Goal: Check status: Check status

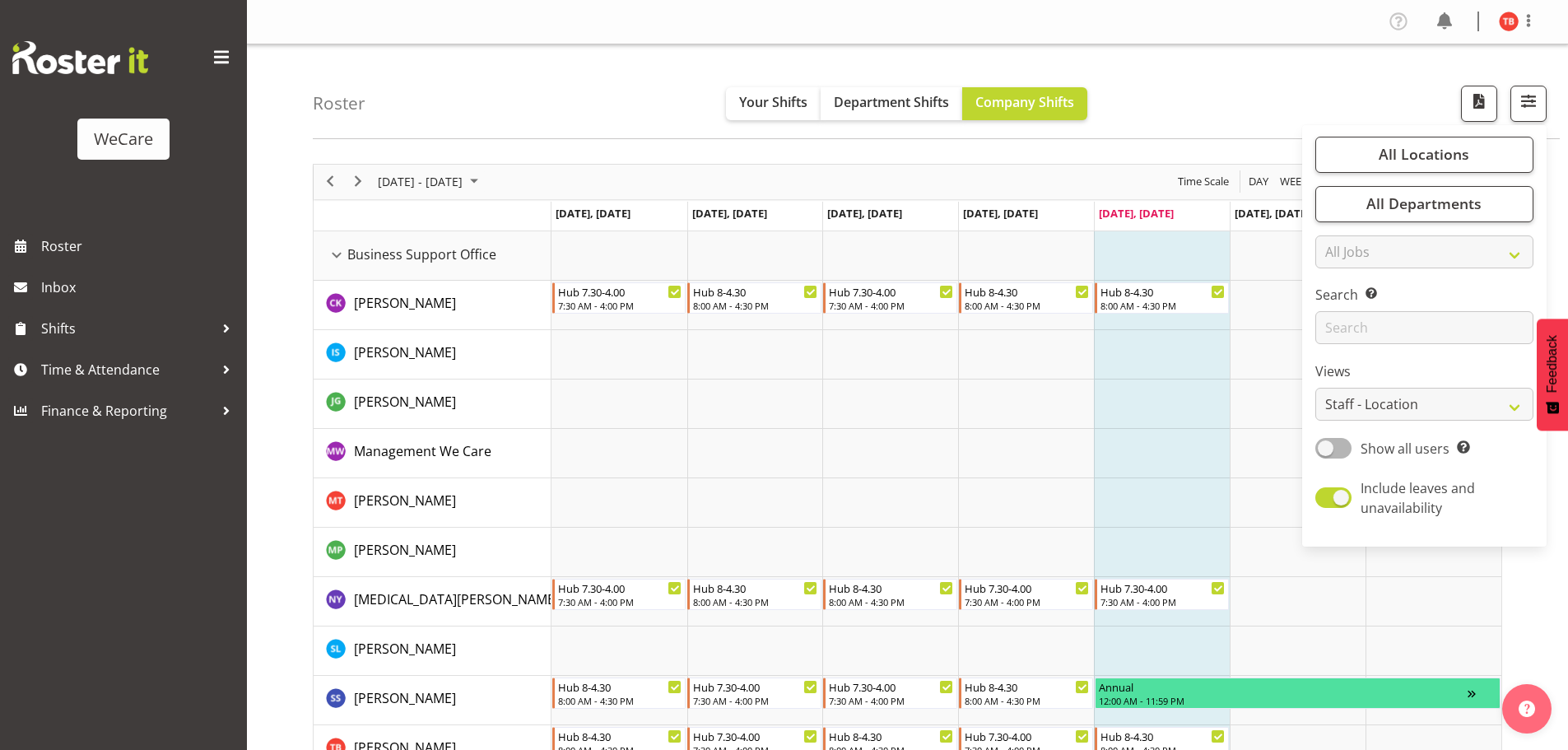
select select "location"
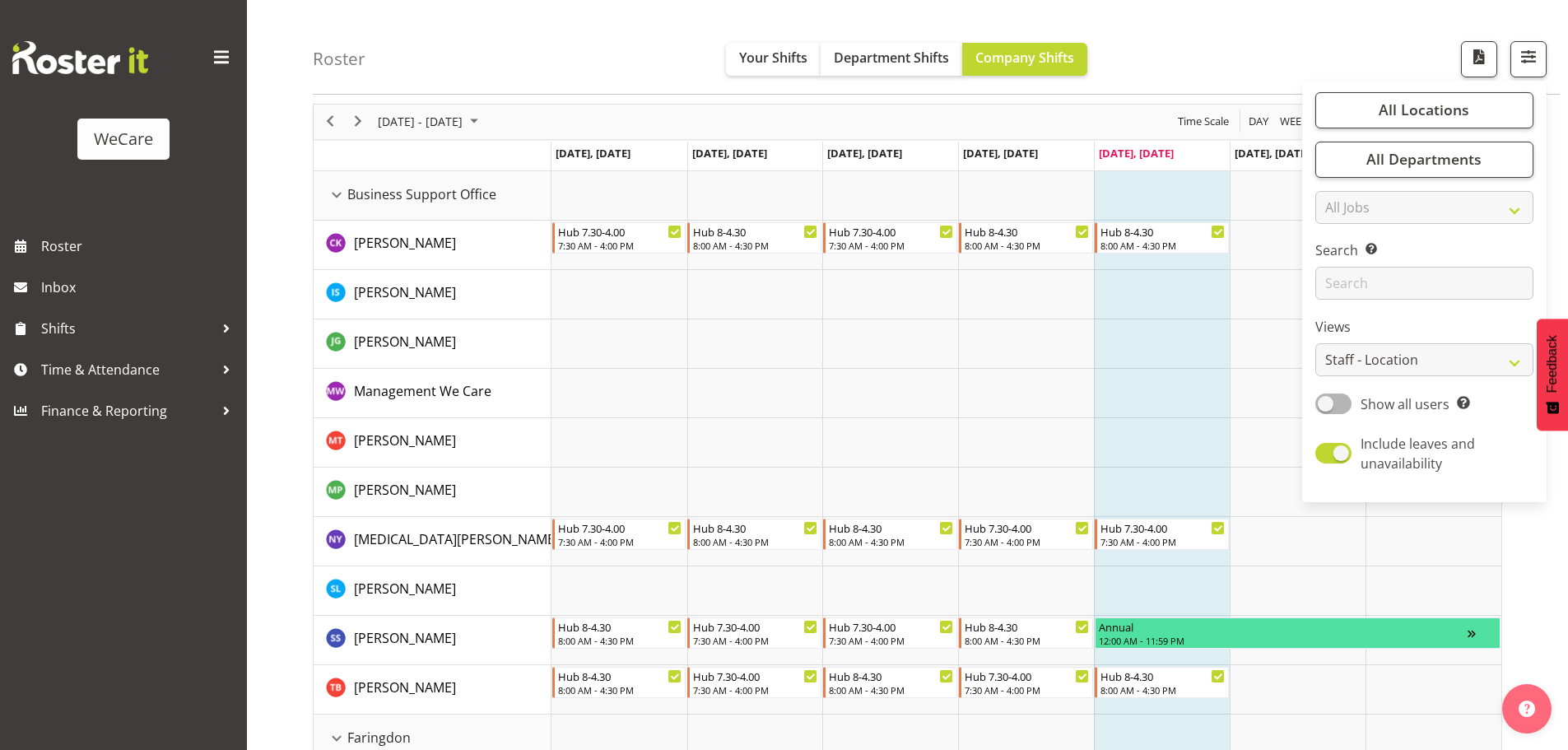
click at [1386, 49] on div "Roster Your Shifts Department Shifts Company Shifts All Locations Clear Busines…" at bounding box center [937, 47] width 1247 height 95
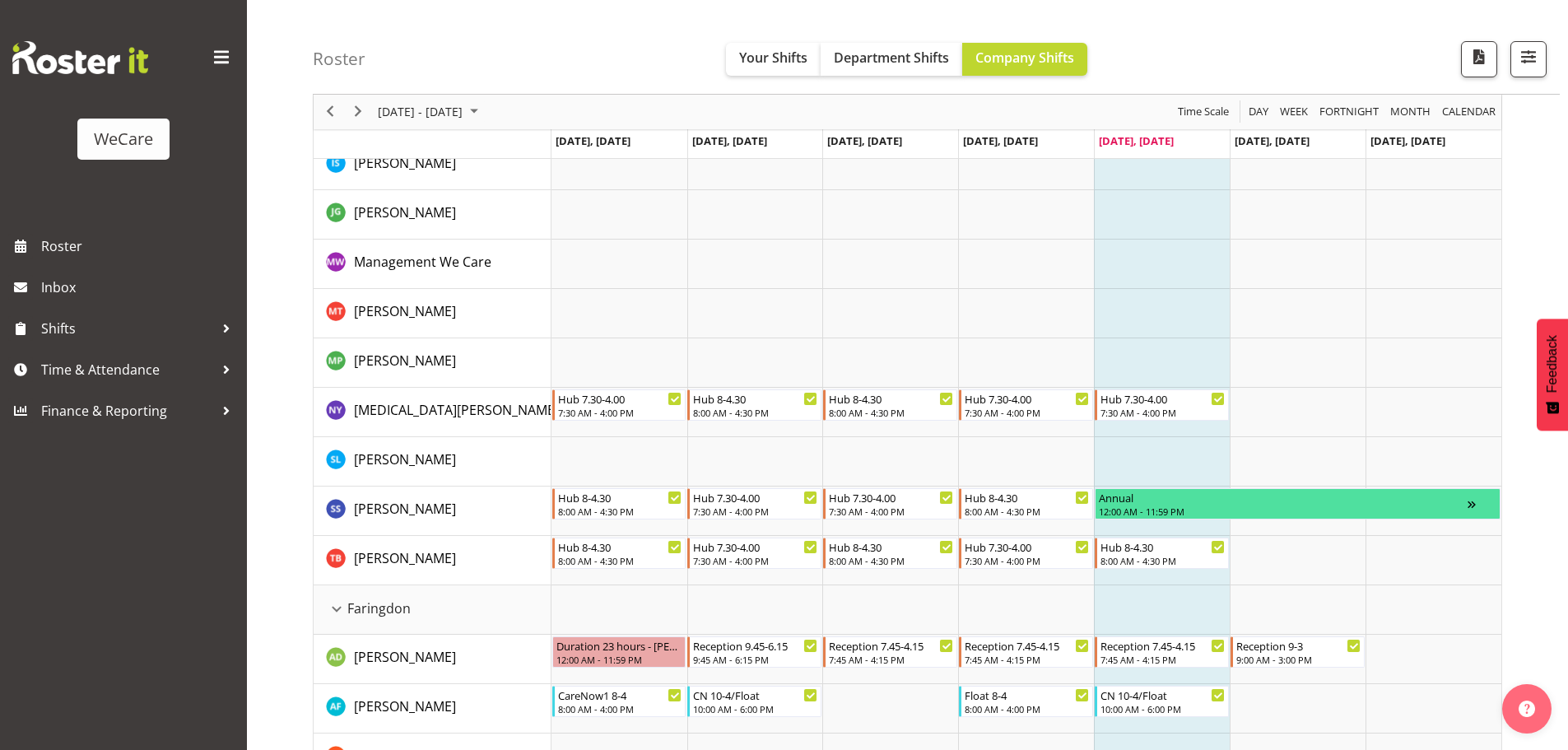
scroll to position [165, 0]
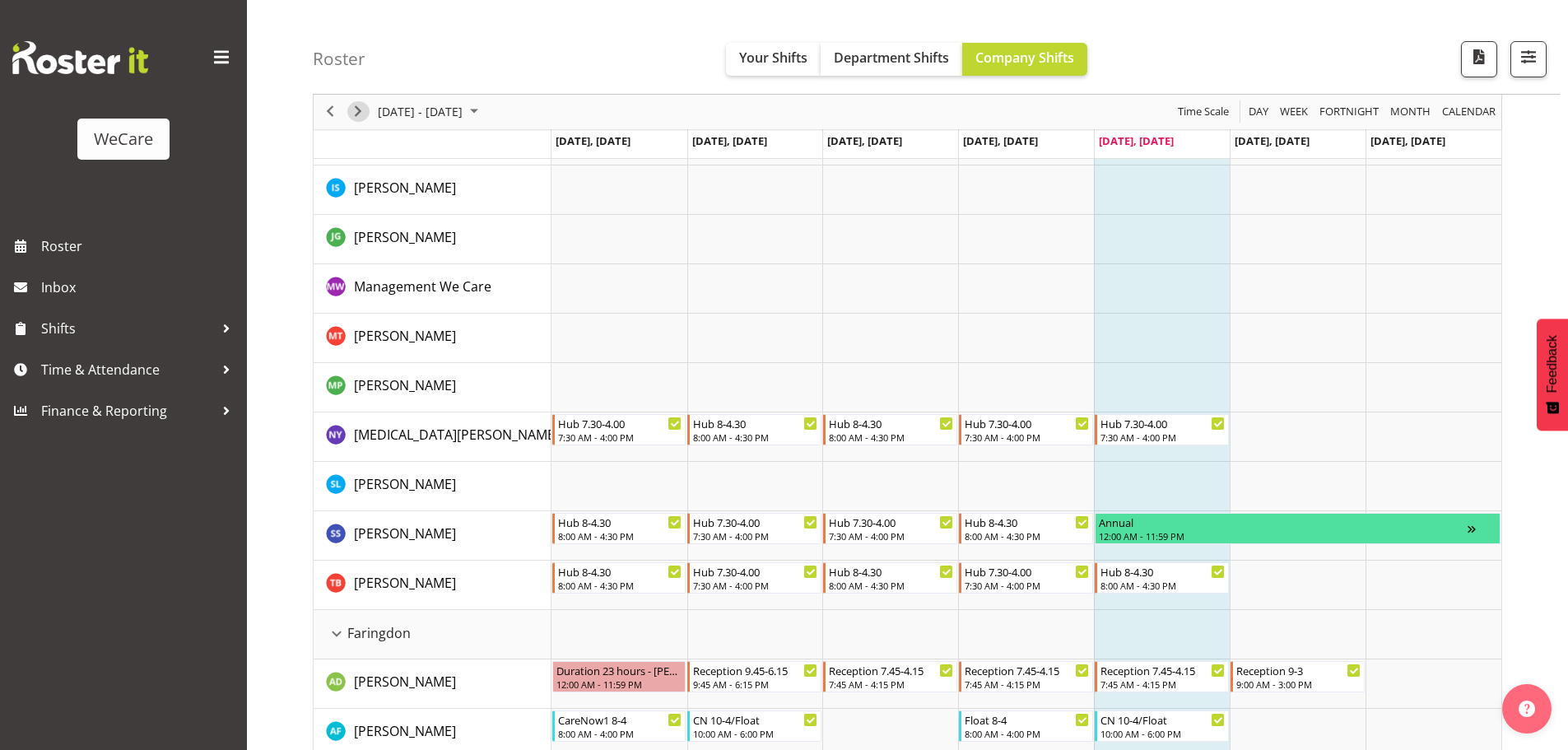
click at [356, 113] on span "Next" at bounding box center [358, 113] width 19 height 20
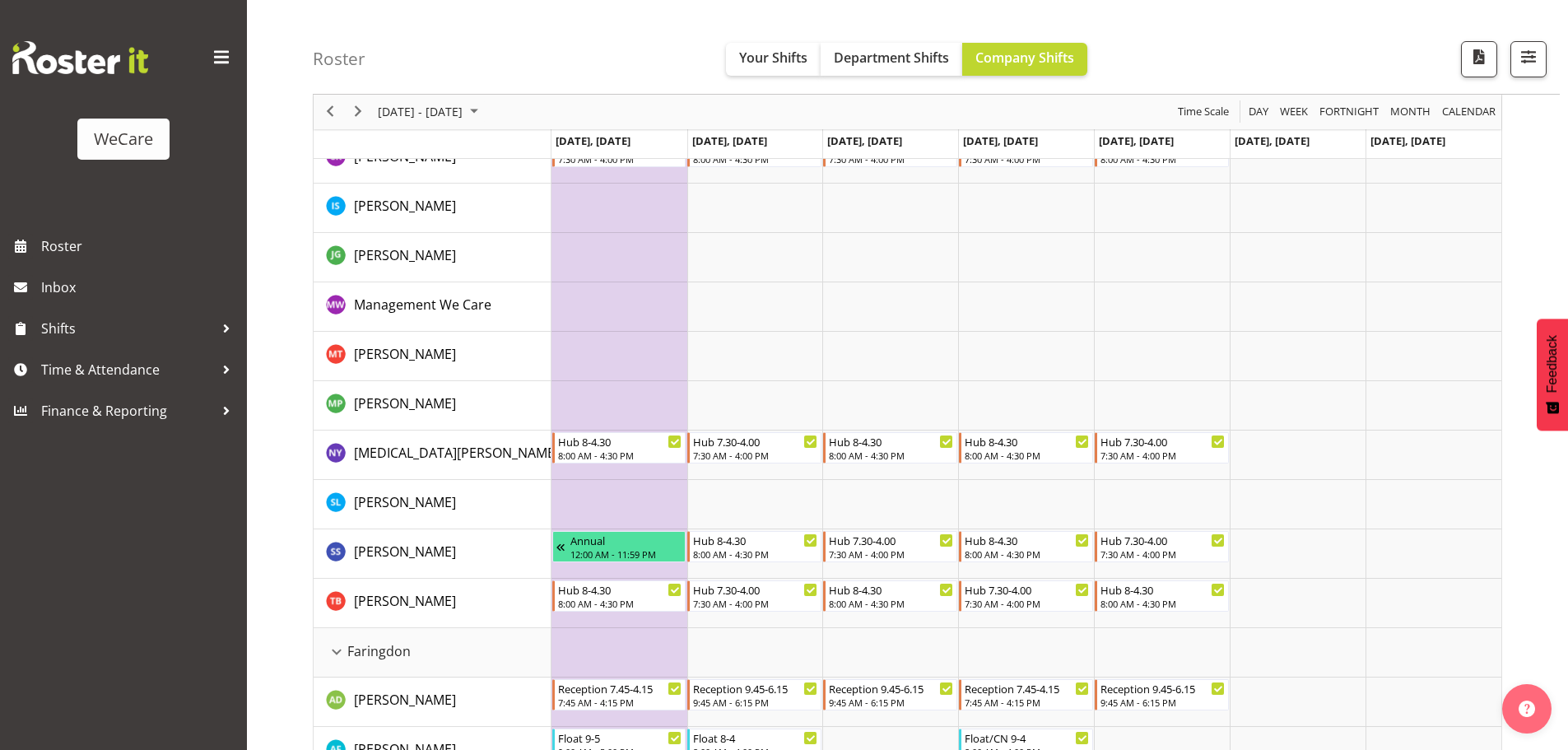
scroll to position [165, 0]
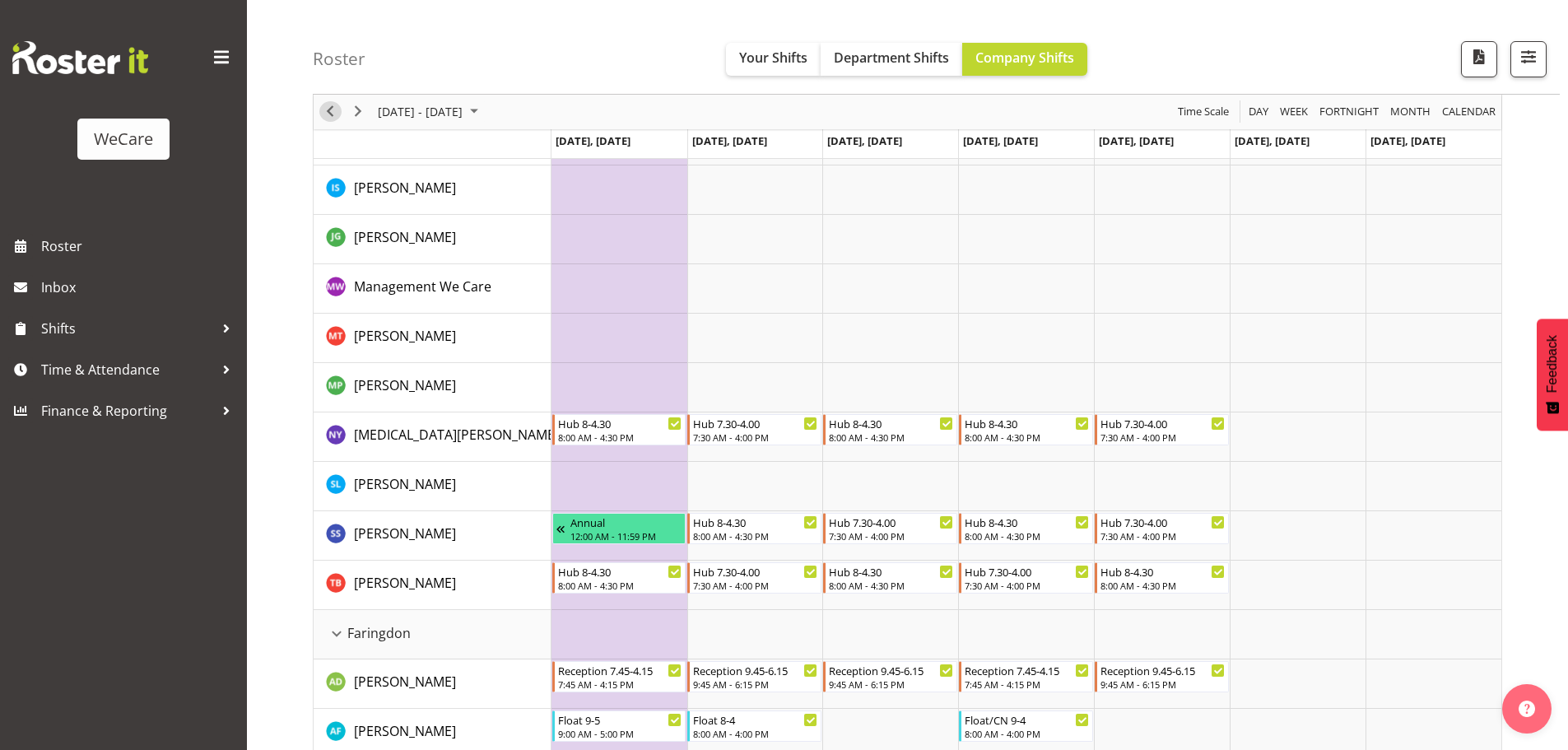
drag, startPoint x: 324, startPoint y: 107, endPoint x: 450, endPoint y: 223, distance: 171.3
click at [324, 107] on span "Previous" at bounding box center [329, 113] width 19 height 20
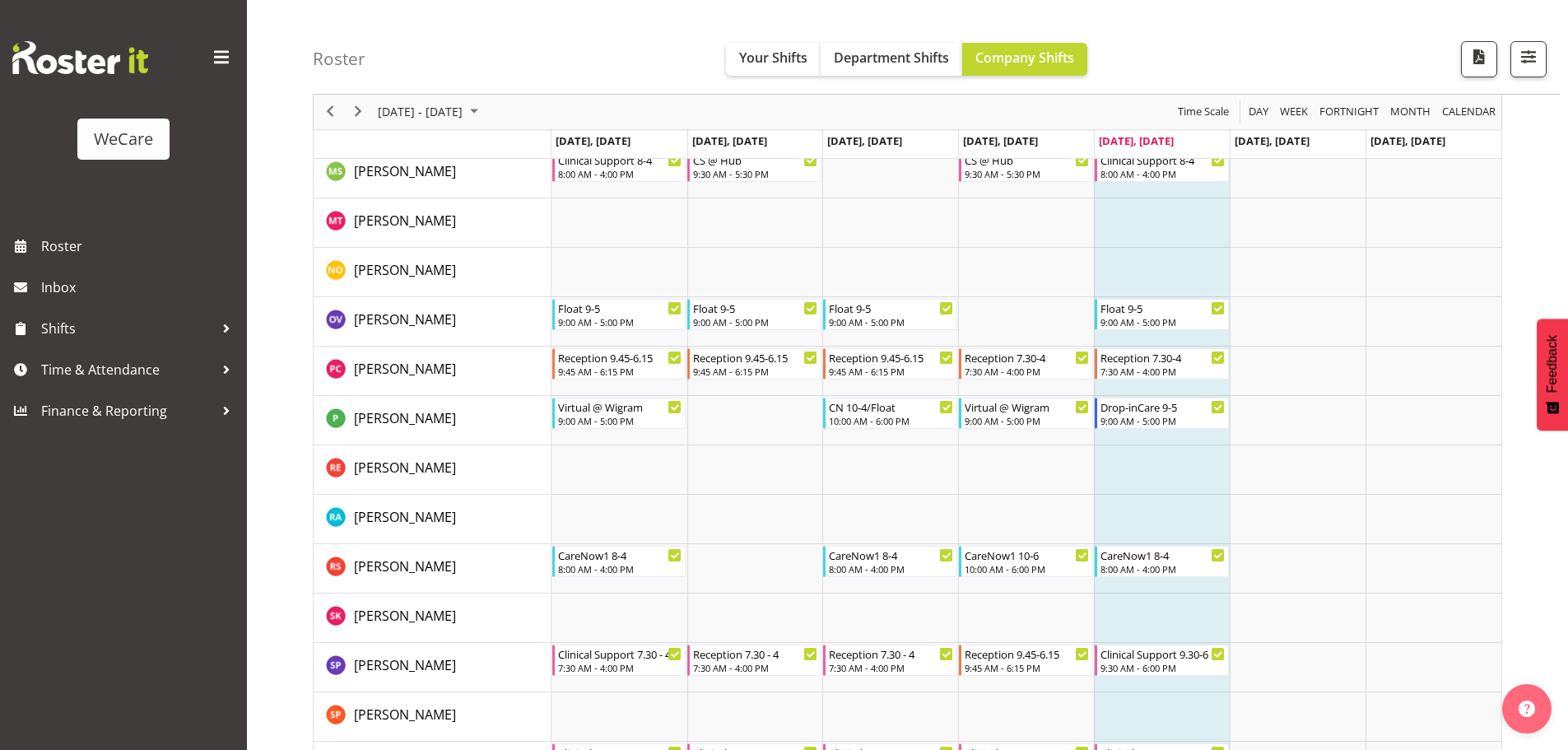
scroll to position [5848, 0]
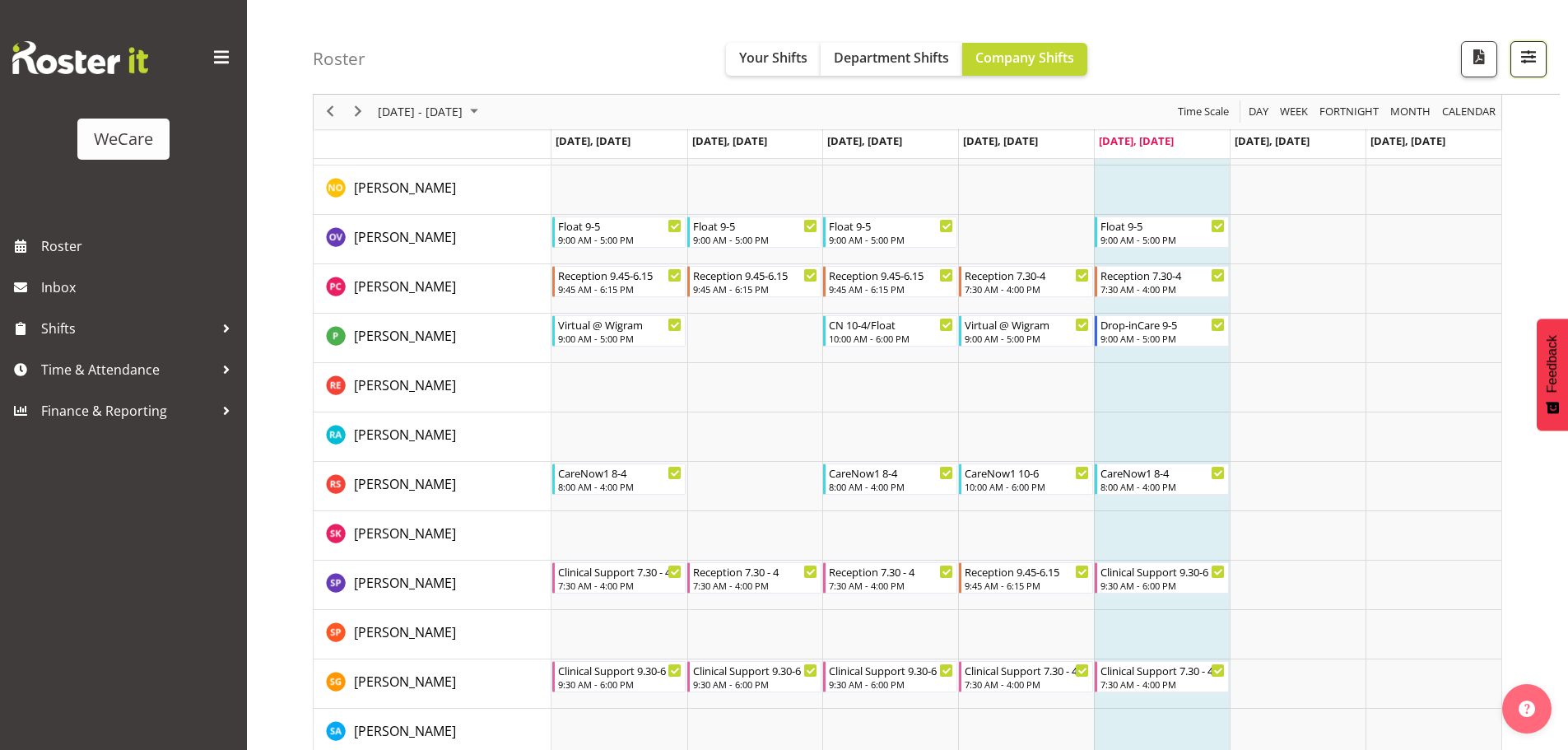
click at [1538, 57] on span "button" at bounding box center [1528, 56] width 21 height 21
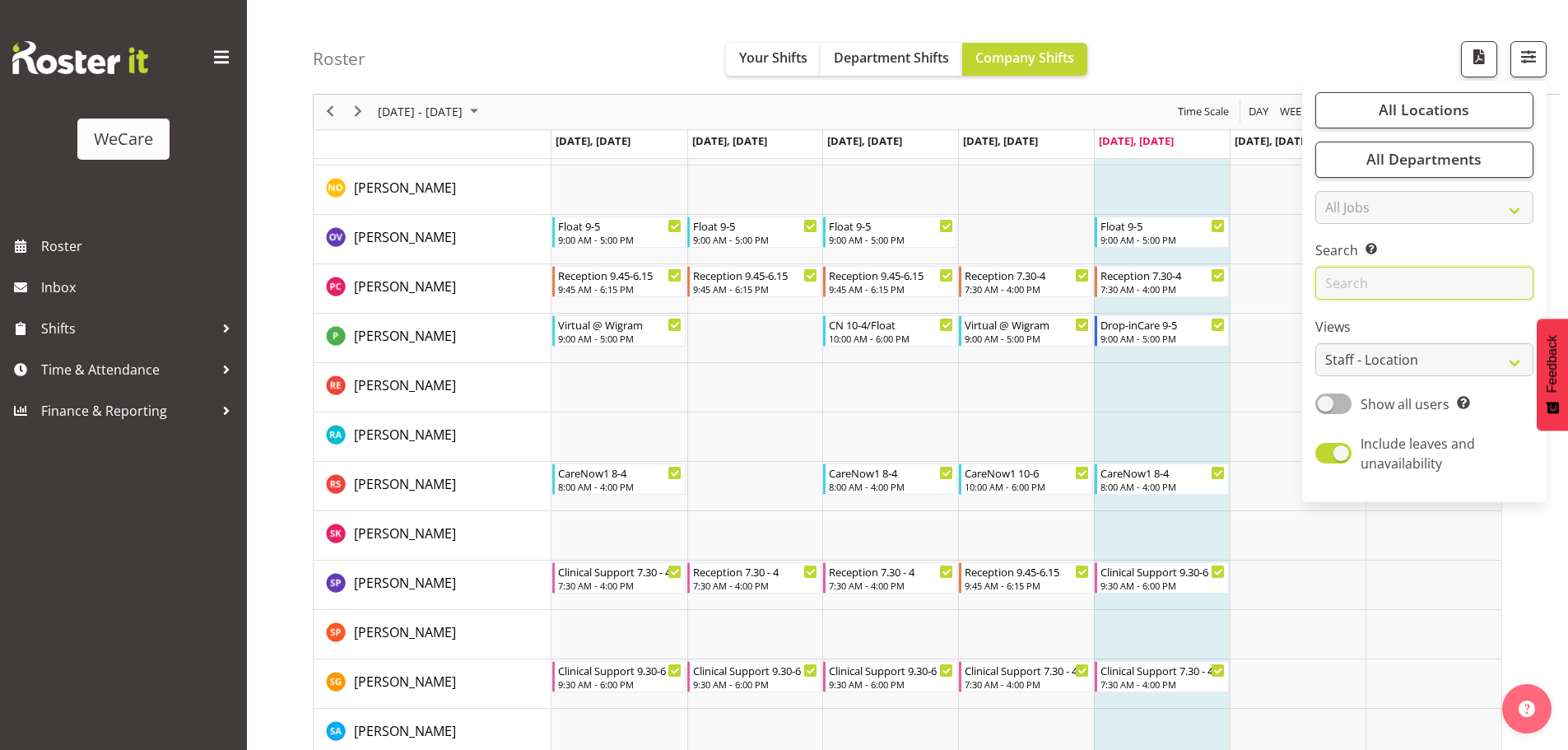
click at [1365, 271] on input "text" at bounding box center [1425, 284] width 218 height 33
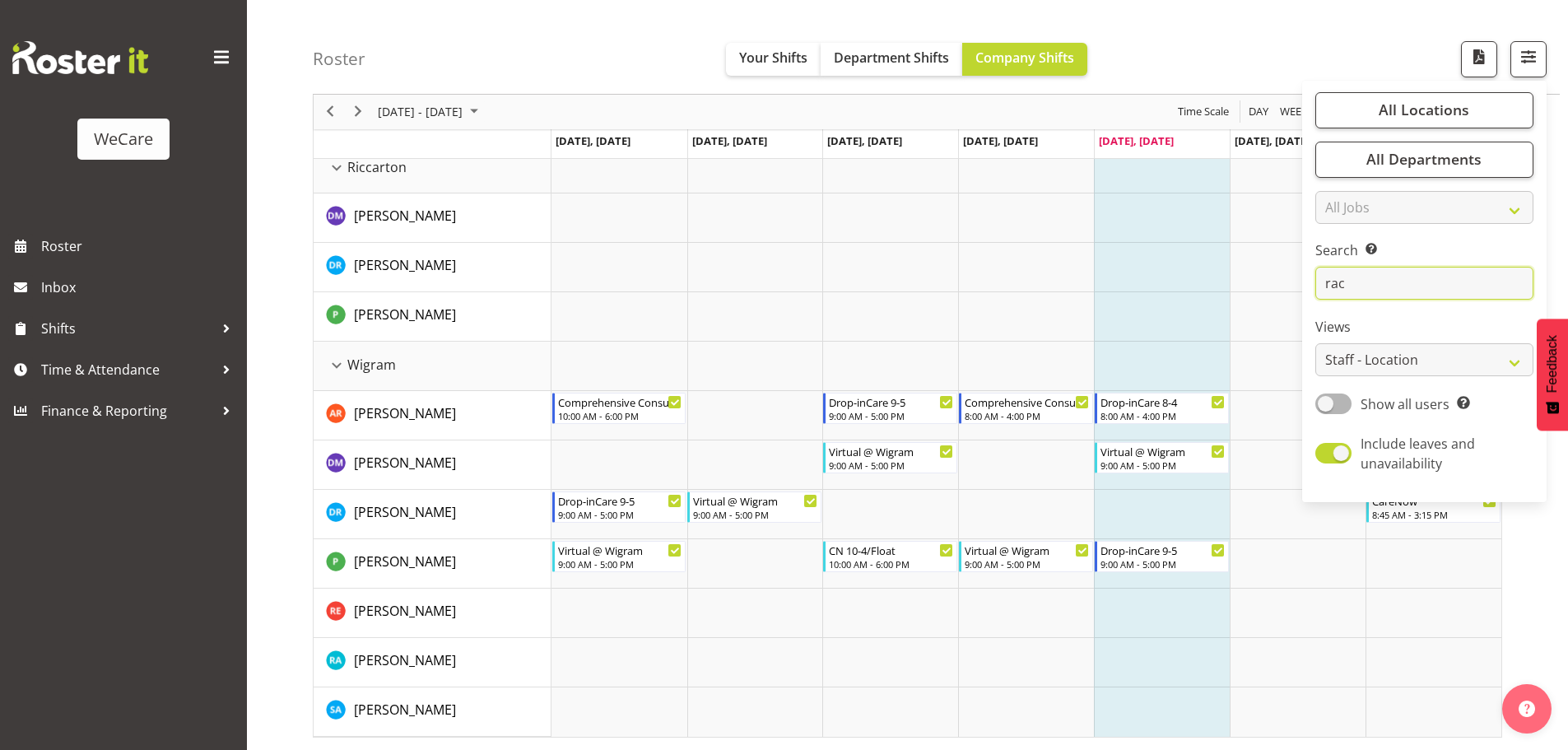
scroll to position [60, 0]
type input "r"
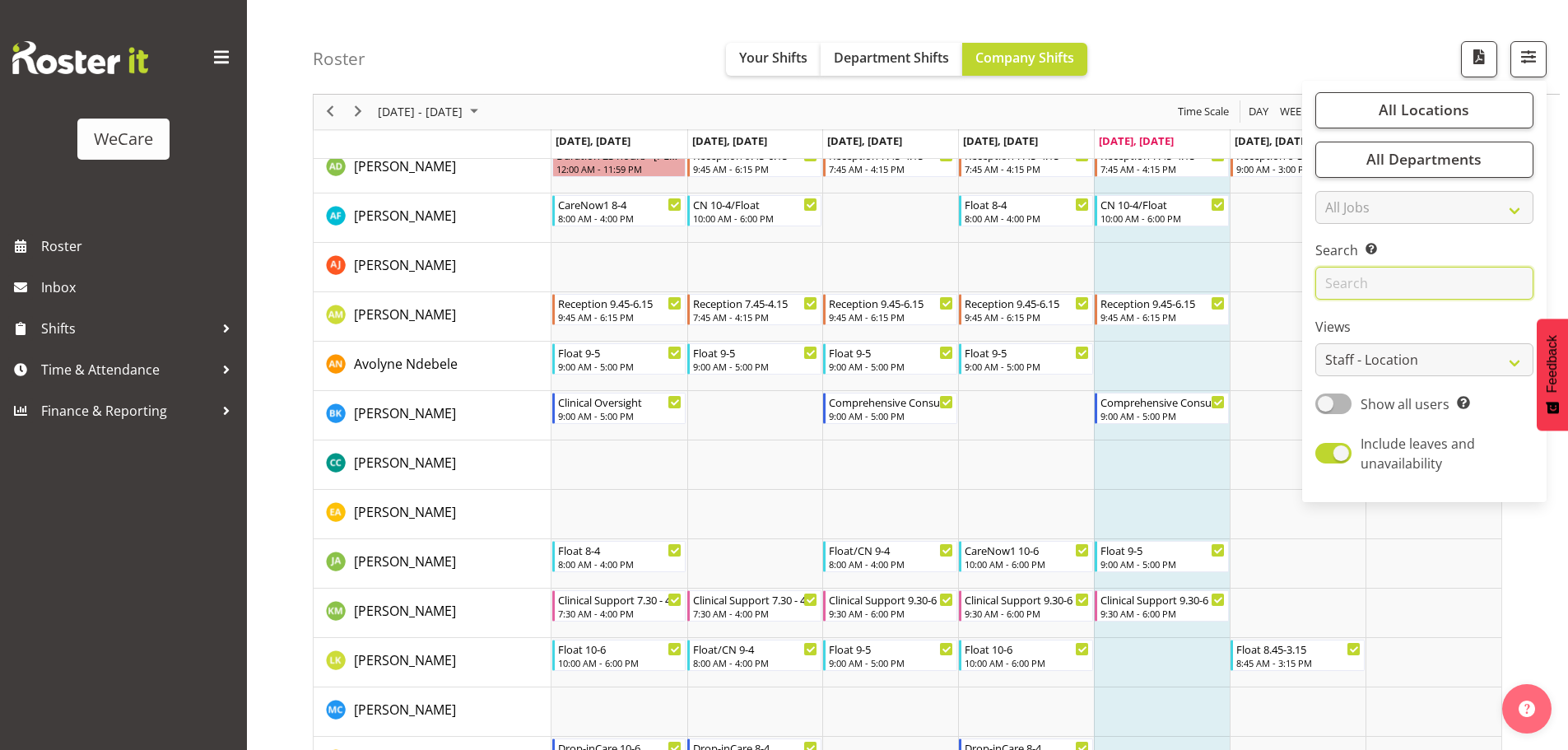
scroll to position [5374, 0]
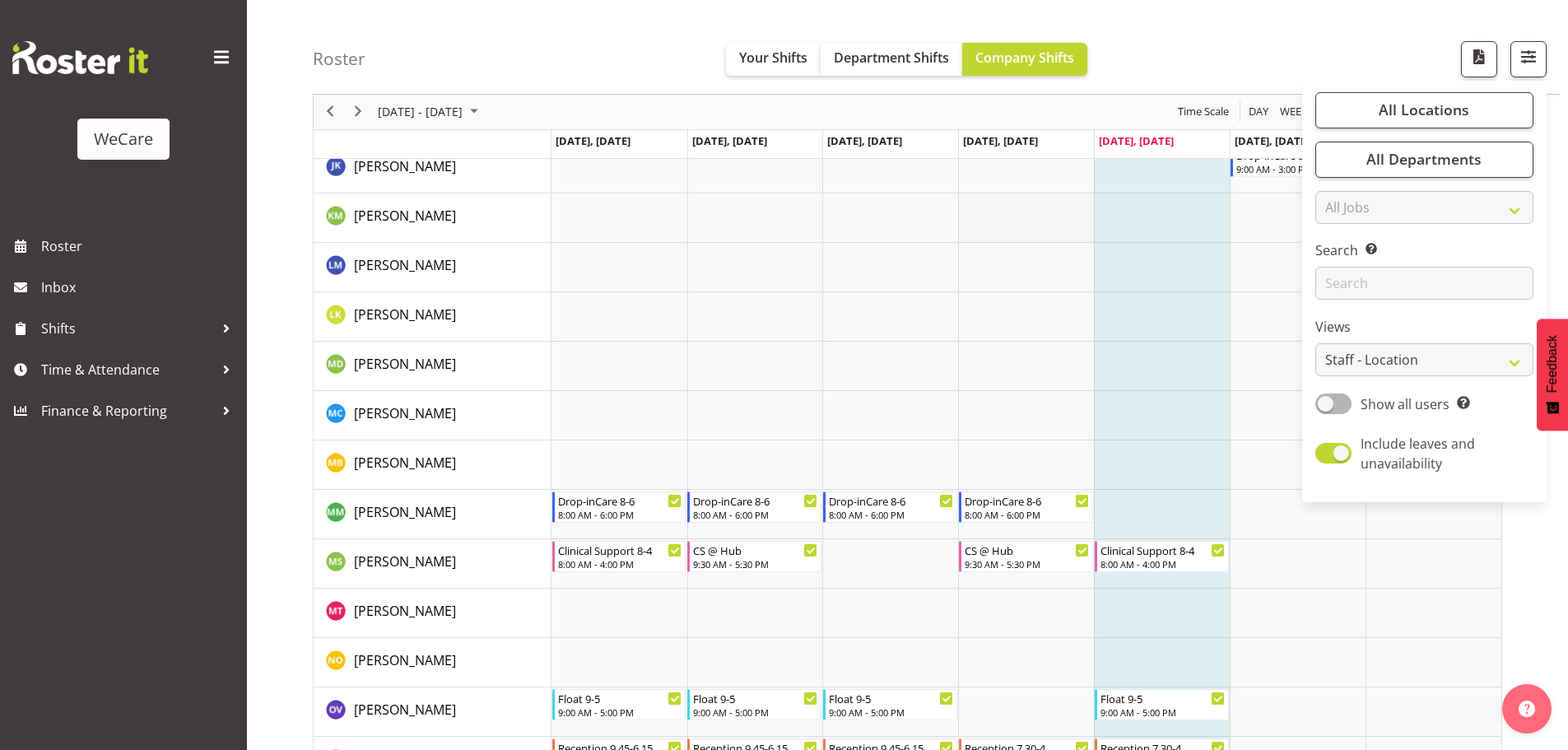
click at [959, 236] on td "Timeline Week of September 19, 2025" at bounding box center [1026, 218] width 136 height 49
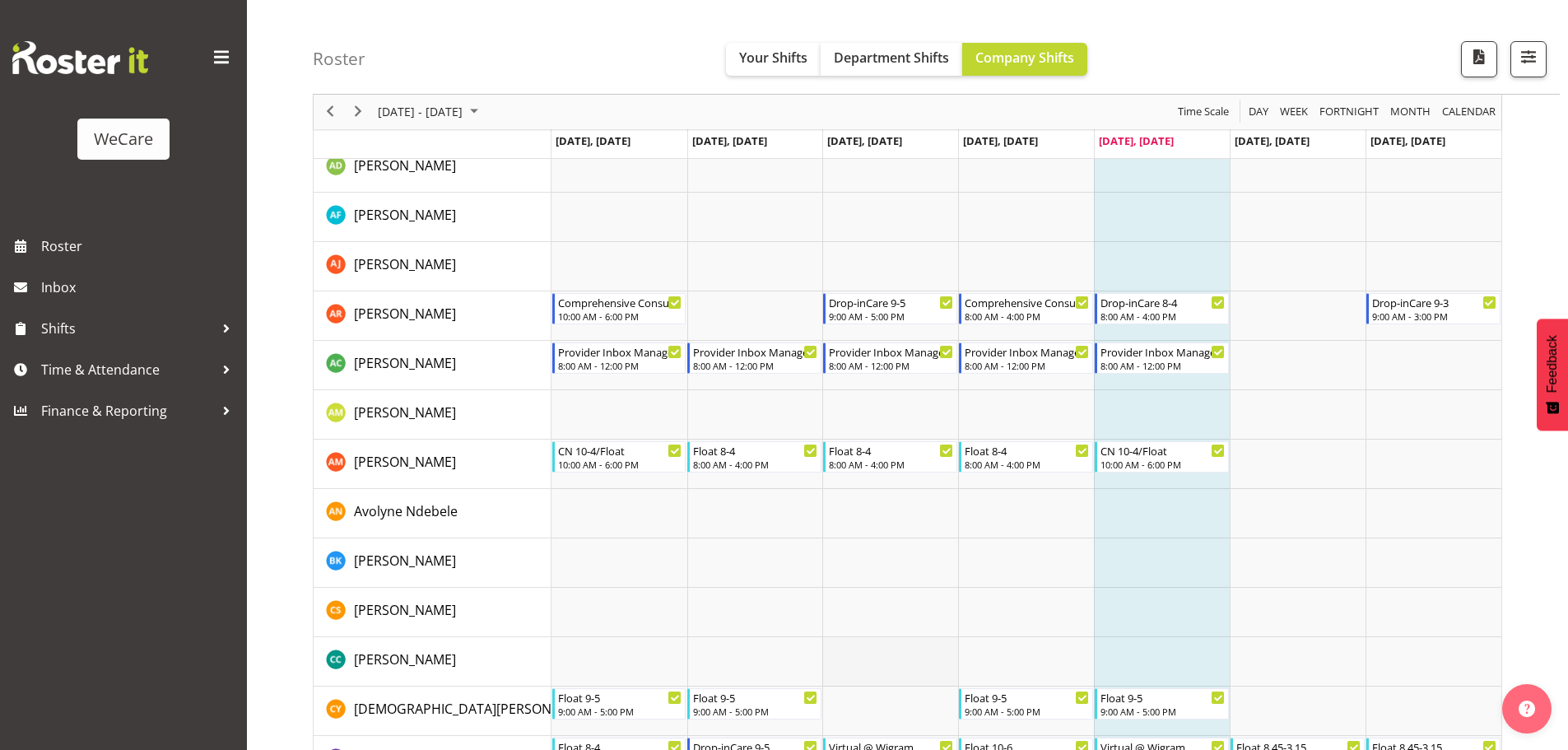
scroll to position [4387, 0]
